Goal: Information Seeking & Learning: Learn about a topic

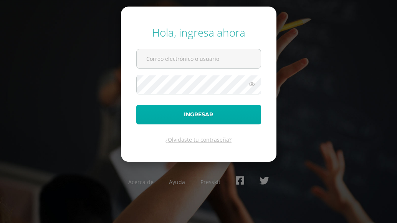
type input "COS00733@osoriosandoval.edu.gt"
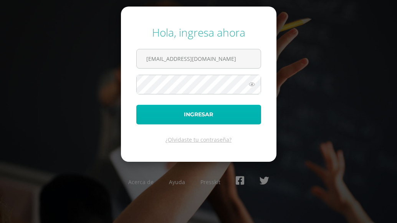
click at [175, 113] on button "Ingresar" at bounding box center [198, 115] width 125 height 20
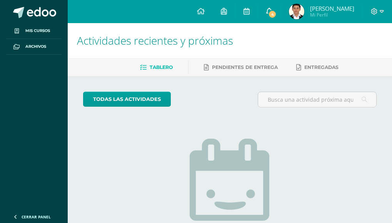
click at [270, 15] on span "4" at bounding box center [272, 14] width 8 height 8
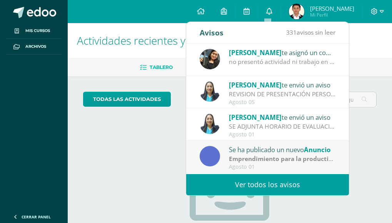
click at [270, 15] on span at bounding box center [269, 11] width 6 height 8
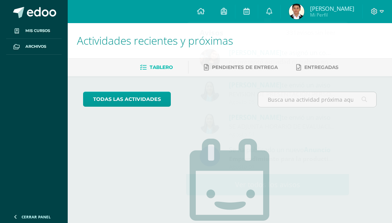
click at [159, 131] on div "No tienes actividades Échale un vistazo a los demás períodos o sal y disfruta d…" at bounding box center [230, 201] width 154 height 176
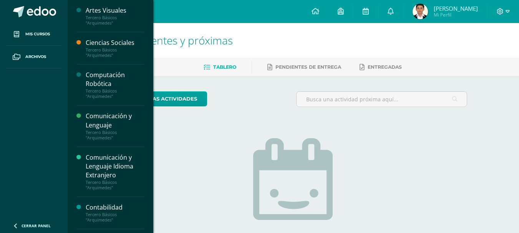
click at [106, 80] on div "Computación Robótica" at bounding box center [115, 80] width 58 height 18
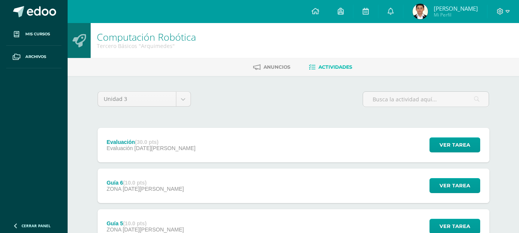
click at [180, 108] on div "Unidad 3 Unidad 1 Unidad 2 Unidad 3 Unidad 4" at bounding box center [145, 102] width 100 height 22
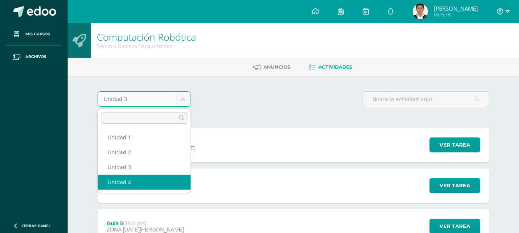
select select "Unidad 4"
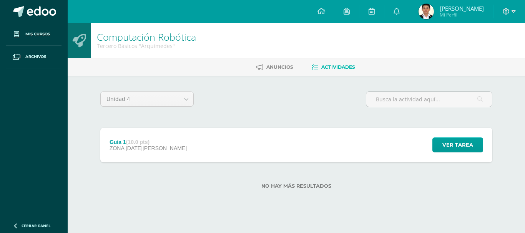
click at [218, 161] on div "Guía 1 (10.0 pts) ZONA [DATE][PERSON_NAME] Ver tarea Guía 1 Computación Robótic…" at bounding box center [296, 145] width 392 height 35
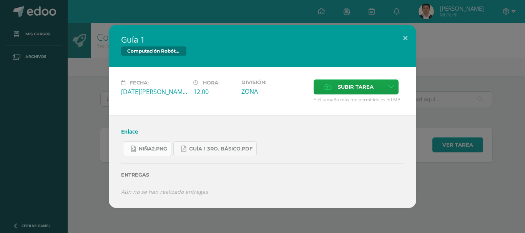
click at [154, 153] on link "niña2.png" at bounding box center [147, 148] width 48 height 15
